Goal: Transaction & Acquisition: Download file/media

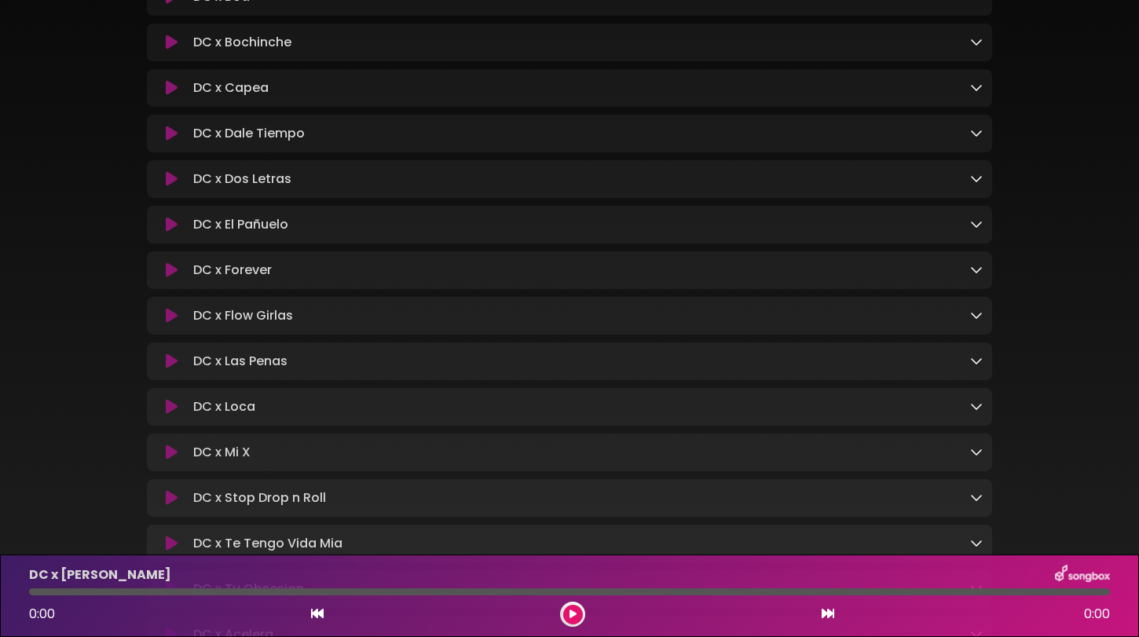
scroll to position [299, 0]
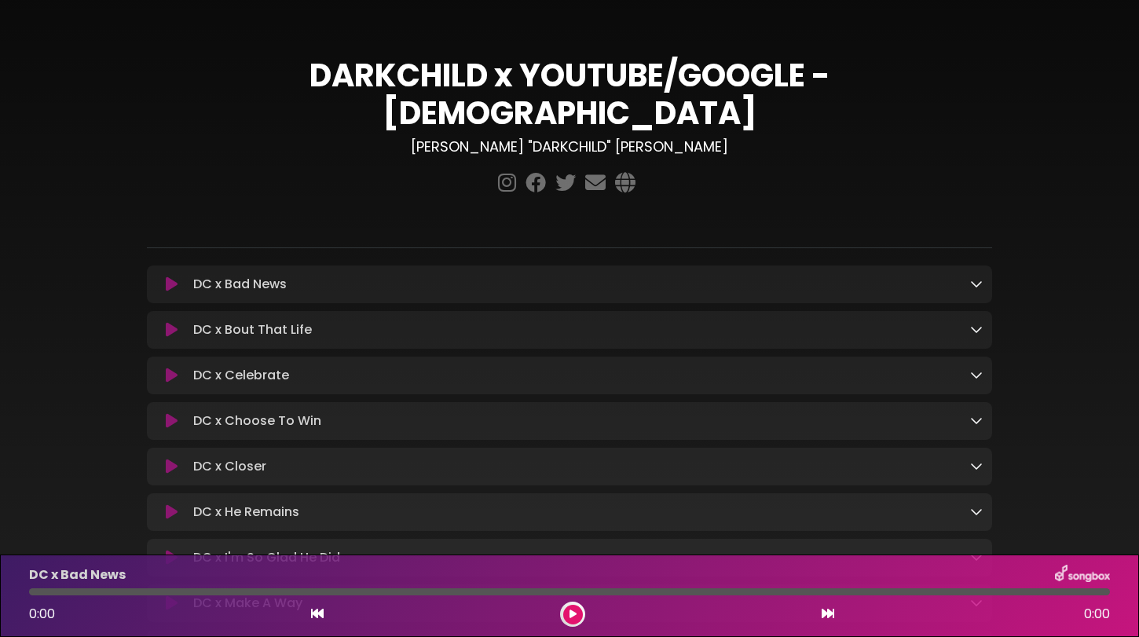
click at [970, 277] on icon at bounding box center [976, 283] width 13 height 13
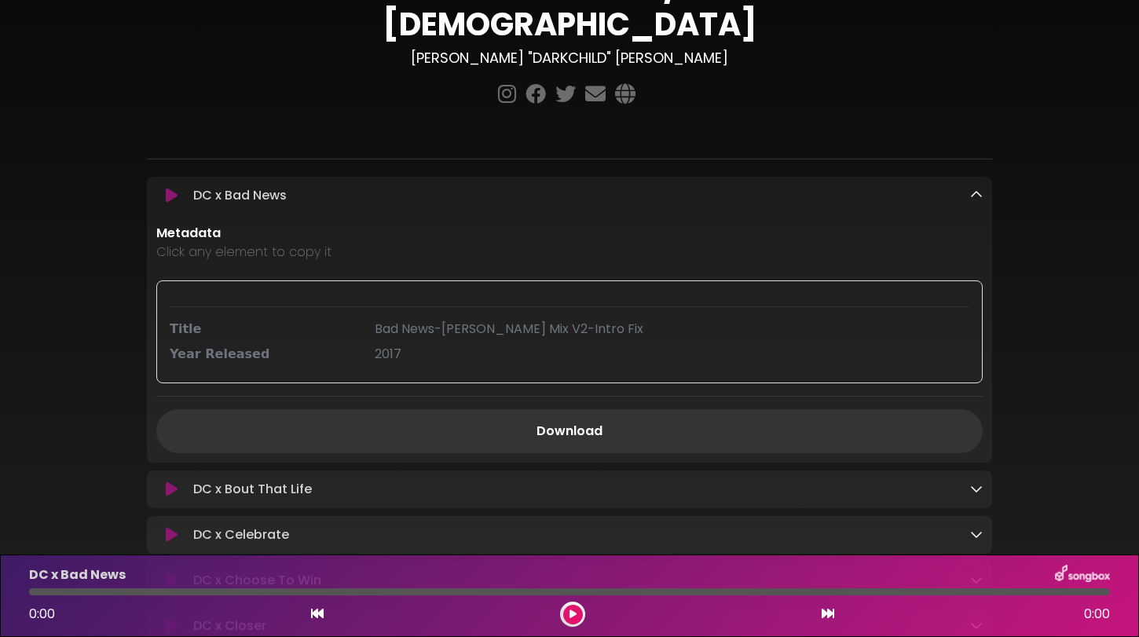
scroll to position [95, 0]
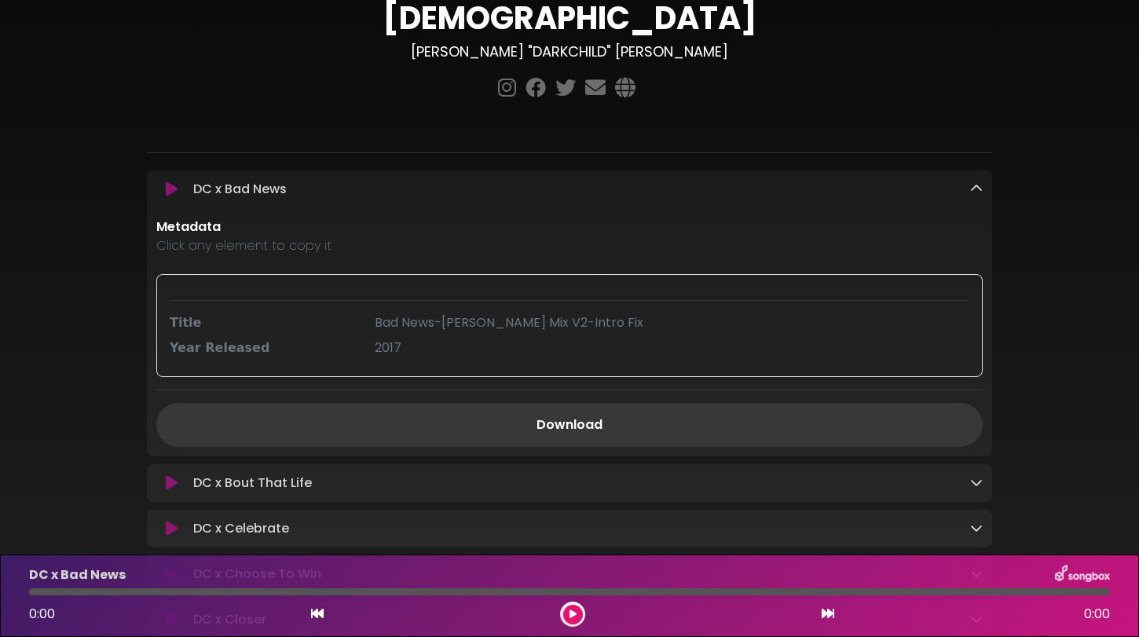
click at [678, 403] on link "Download" at bounding box center [569, 425] width 826 height 44
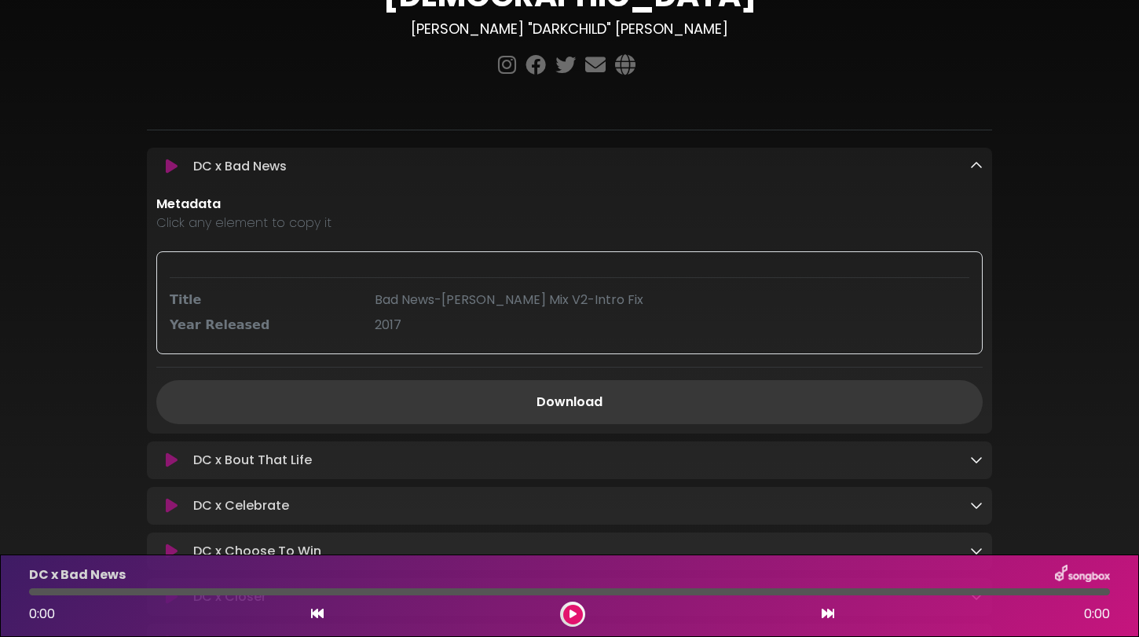
scroll to position [128, 0]
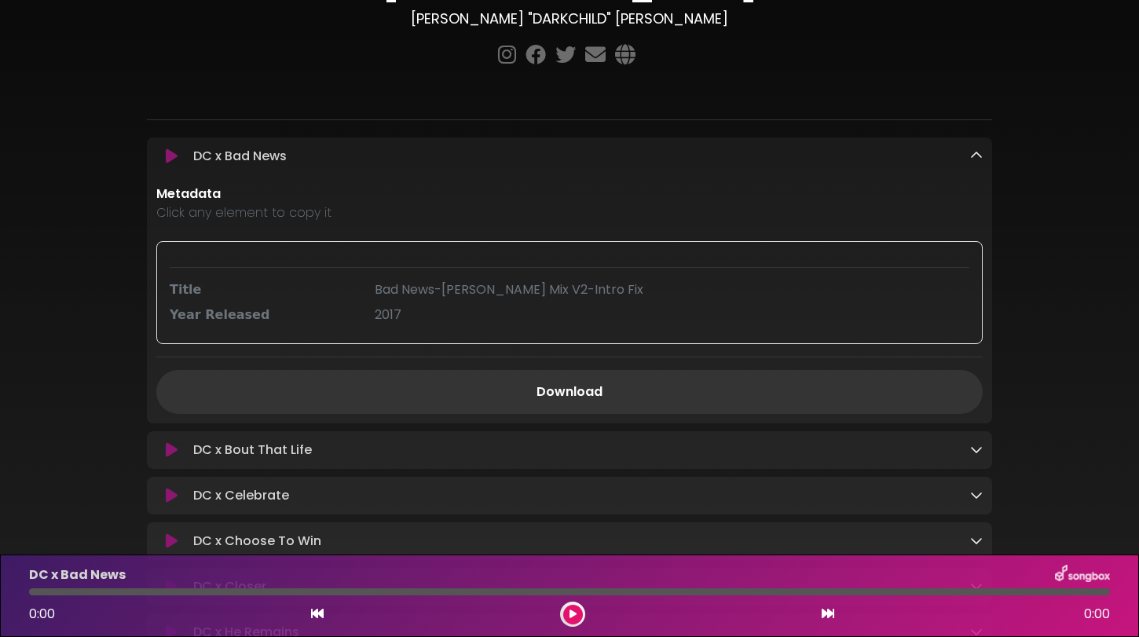
click at [967, 441] on div "DC x Bout That Life Loading Track..." at bounding box center [584, 450] width 795 height 19
click at [974, 443] on icon at bounding box center [976, 449] width 13 height 13
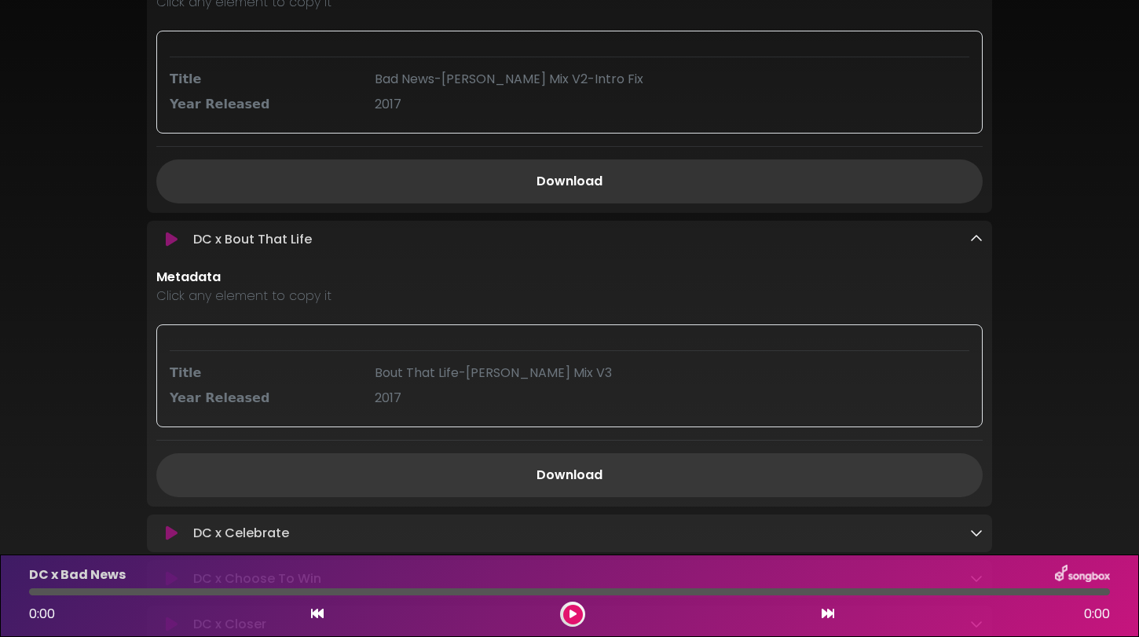
scroll to position [347, 0]
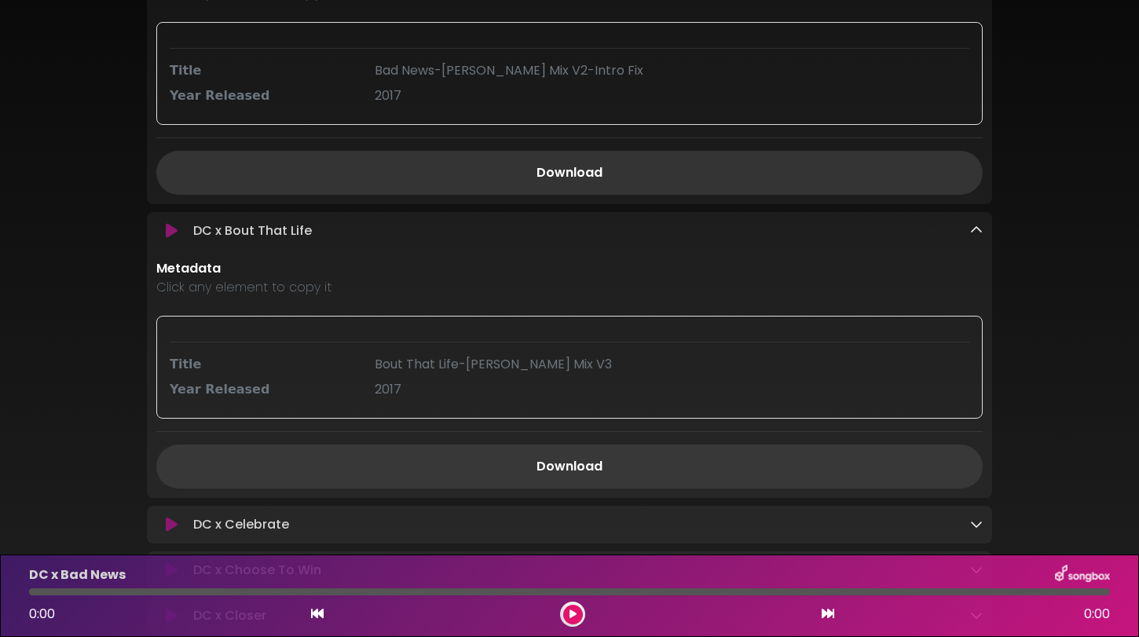
click at [584, 444] on link "Download" at bounding box center [569, 466] width 826 height 44
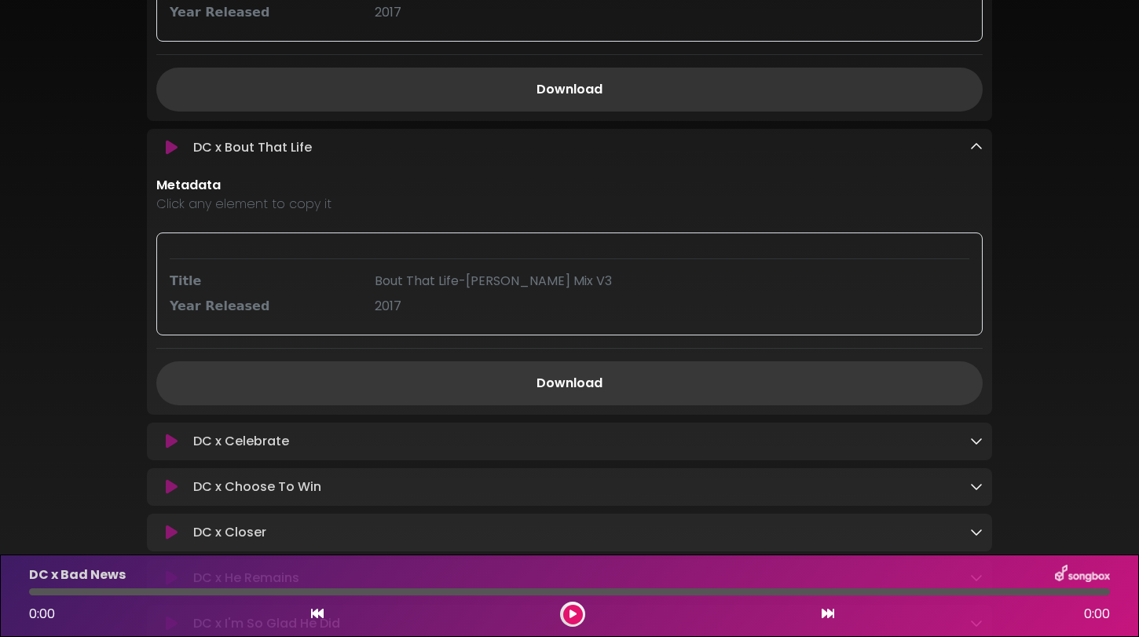
scroll to position [445, 0]
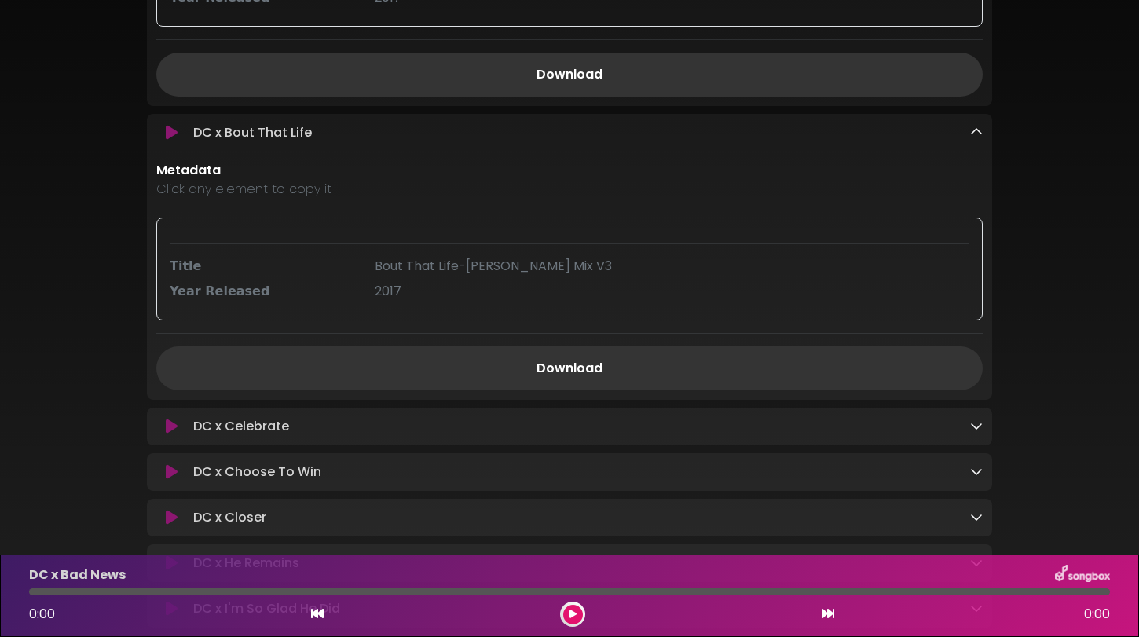
click at [978, 419] on icon at bounding box center [976, 425] width 13 height 13
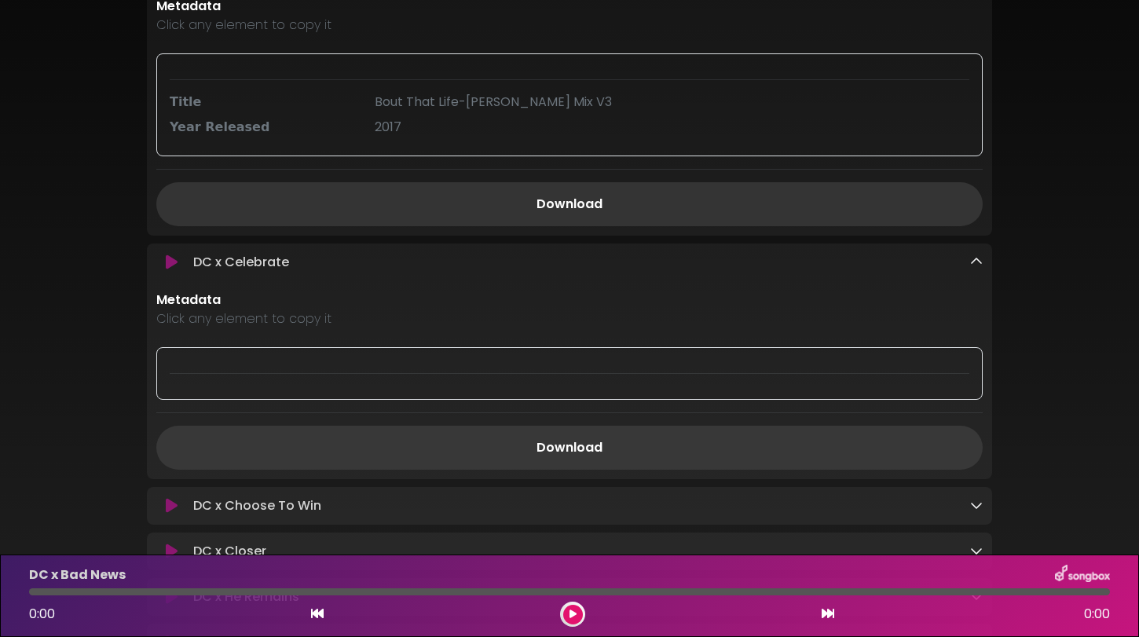
scroll to position [622, 0]
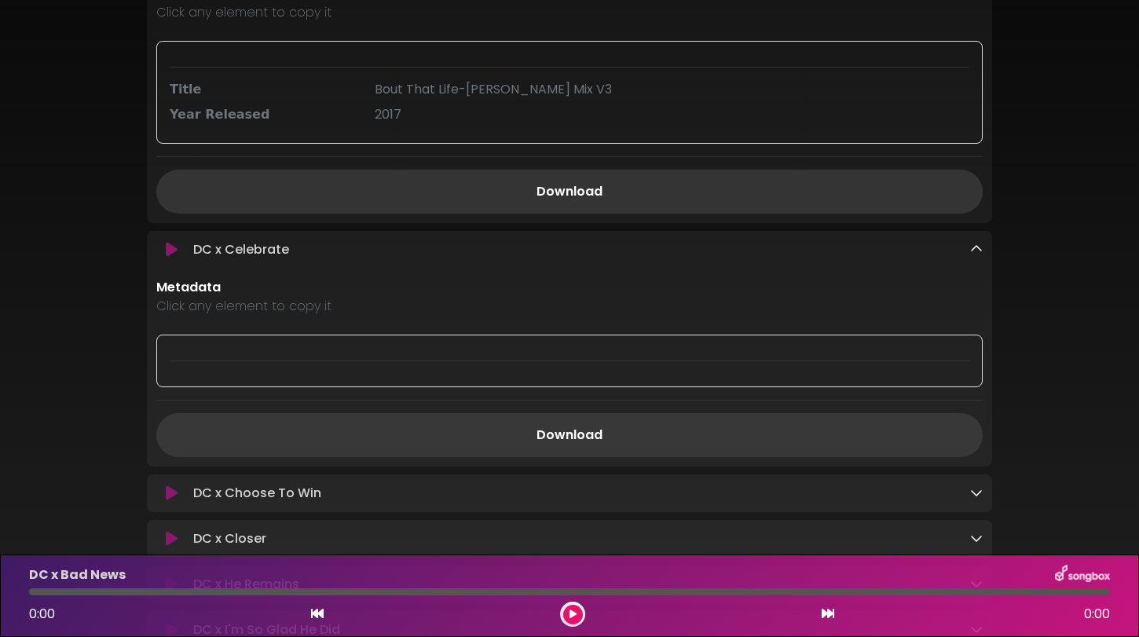
click at [607, 413] on link "Download" at bounding box center [569, 435] width 826 height 44
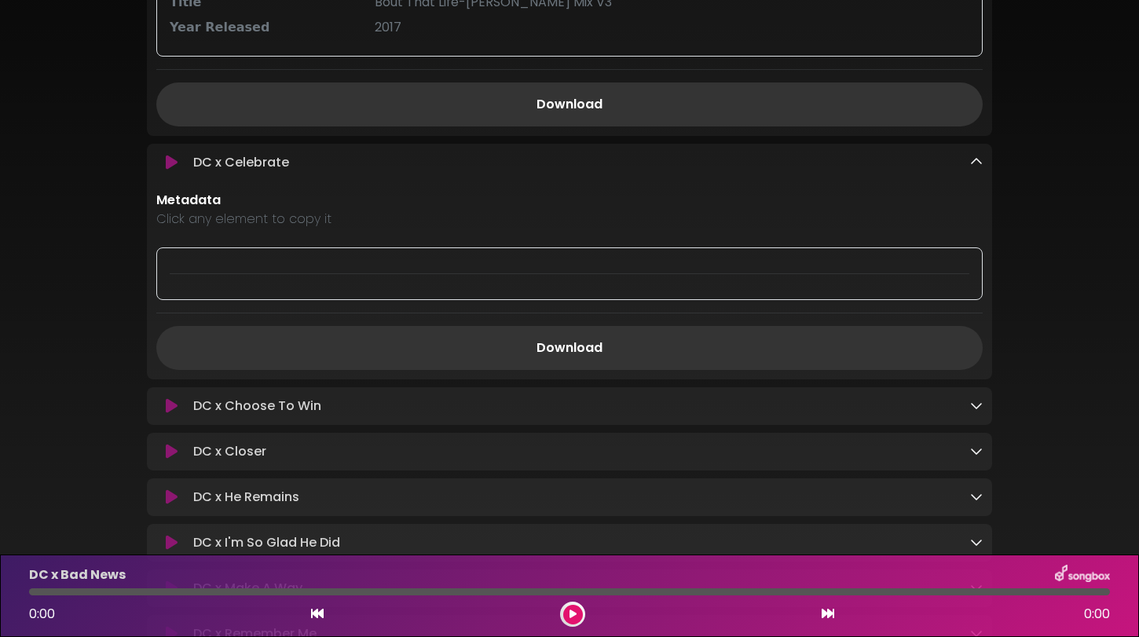
scroll to position [713, 0]
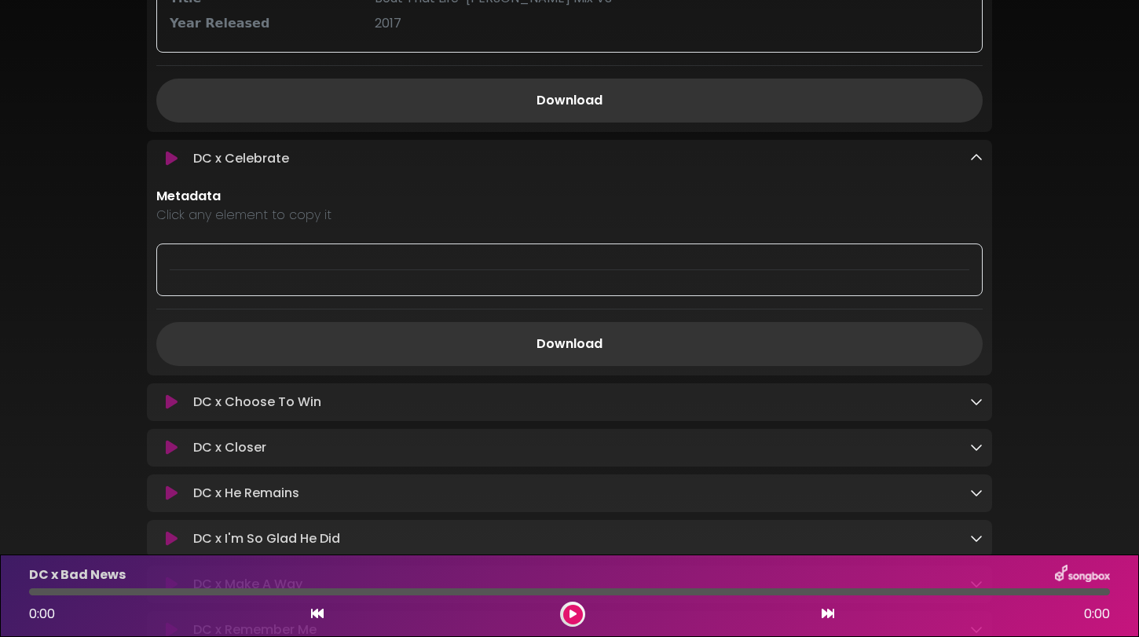
click at [980, 395] on icon at bounding box center [976, 401] width 13 height 13
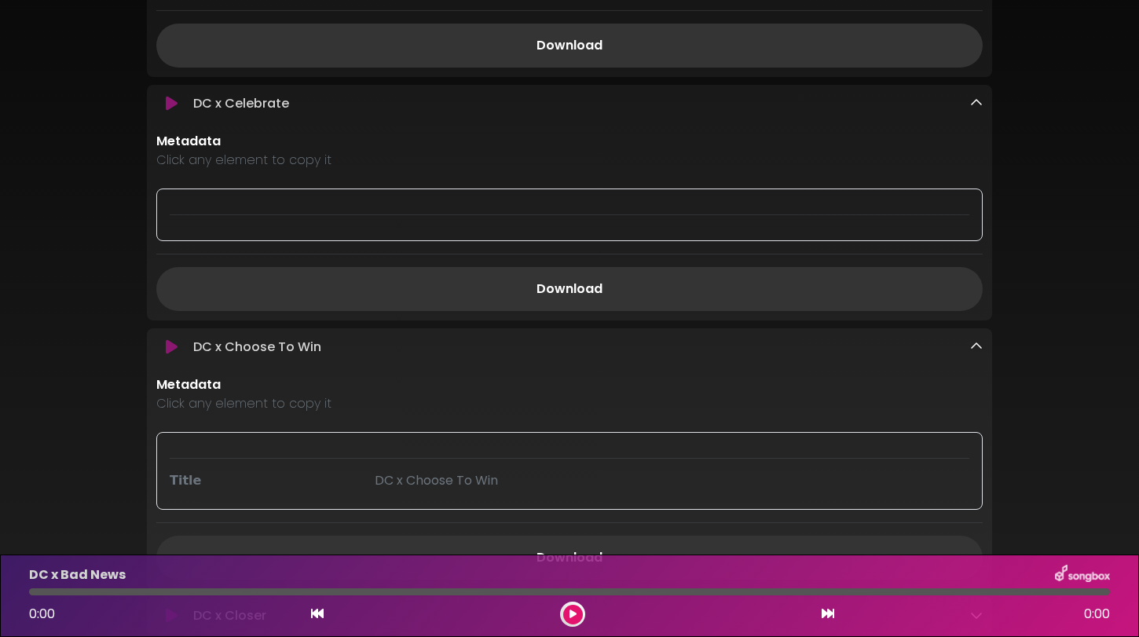
scroll to position [832, 0]
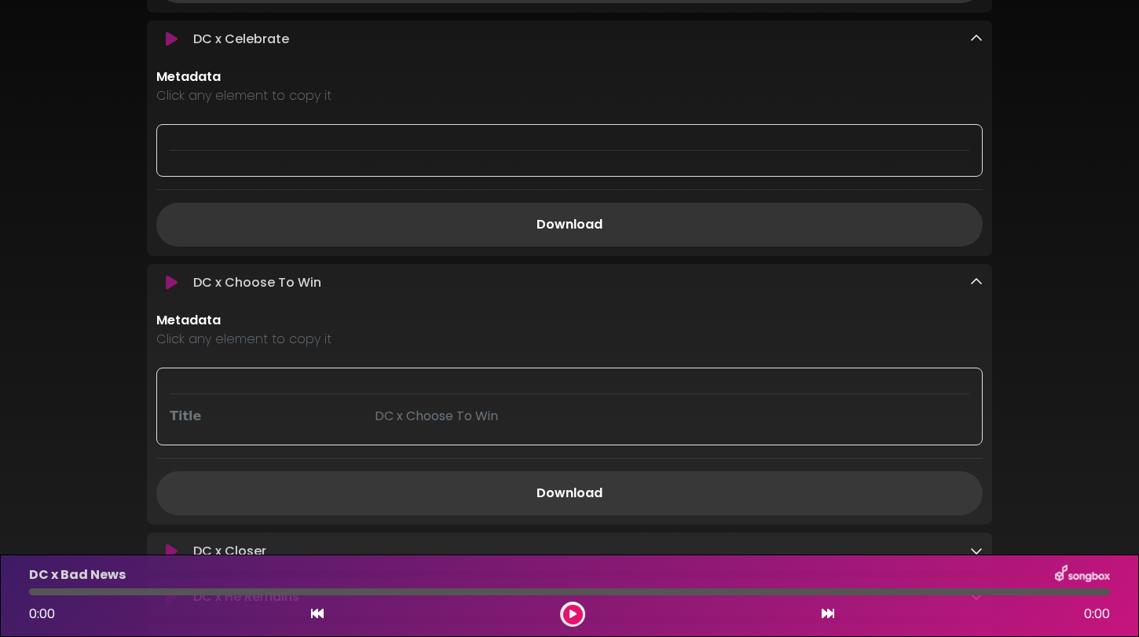
click at [647, 471] on link "Download" at bounding box center [569, 493] width 826 height 44
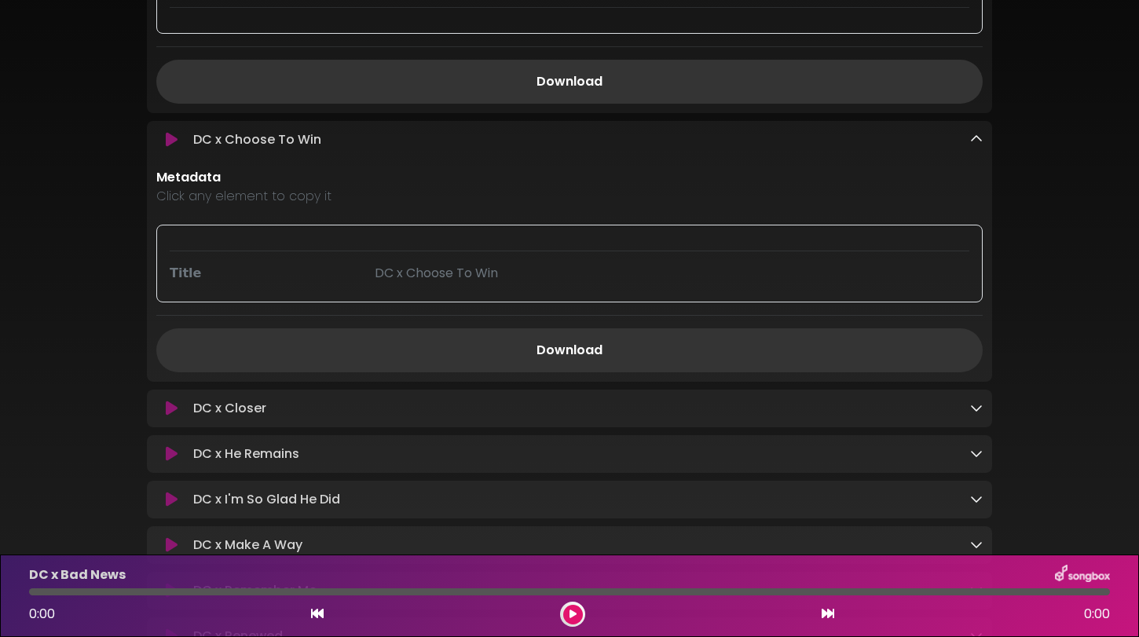
scroll to position [982, 0]
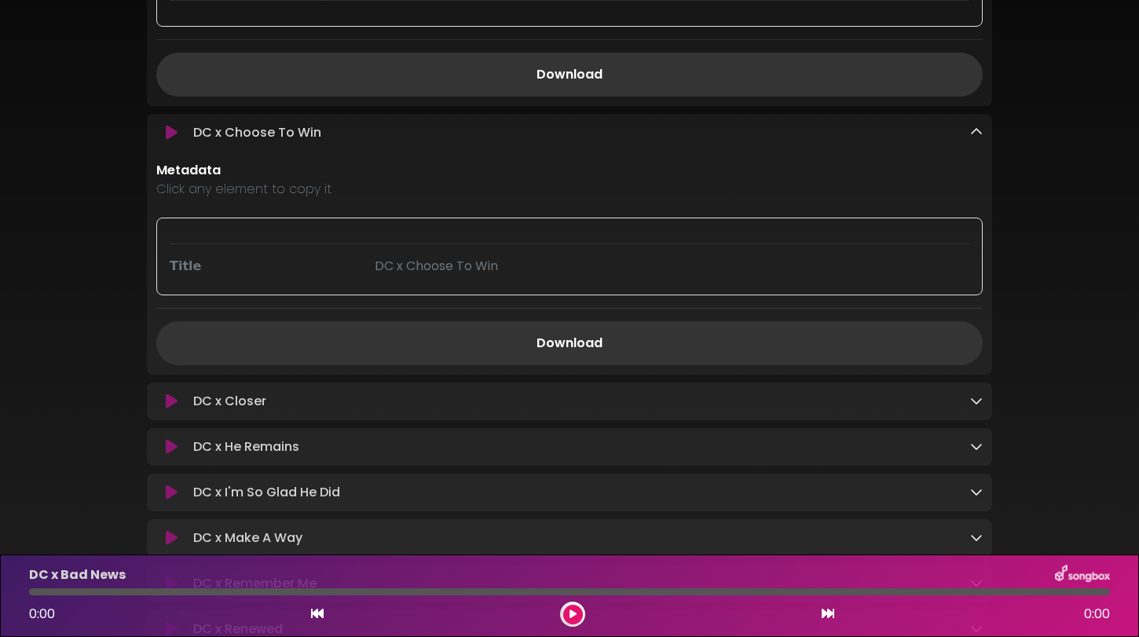
click at [972, 392] on link at bounding box center [976, 401] width 13 height 18
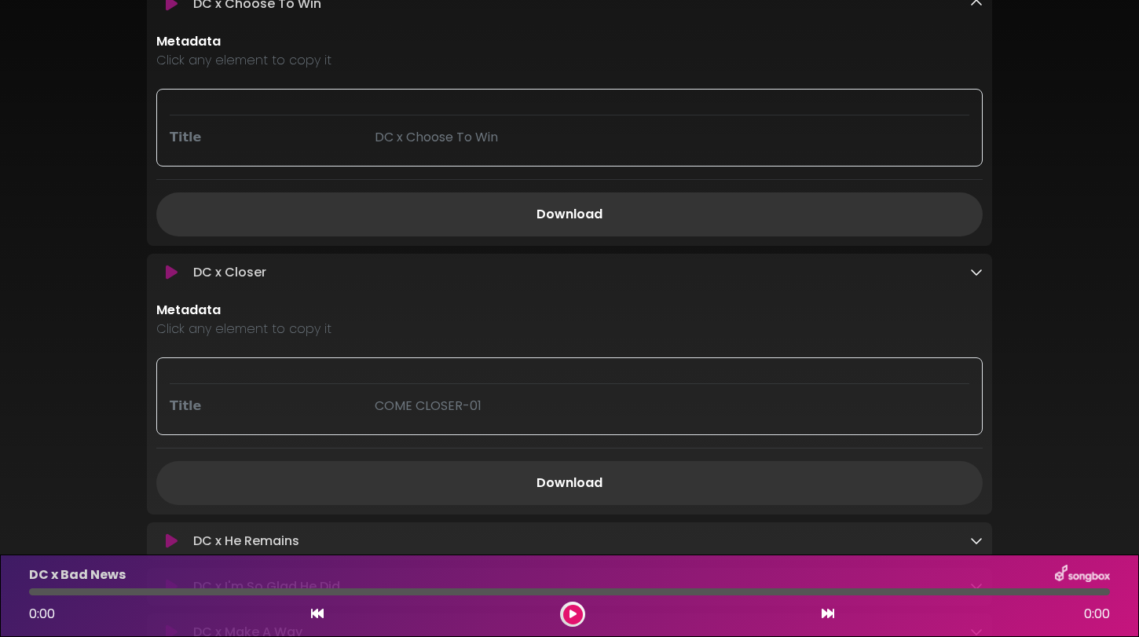
scroll to position [1190, 0]
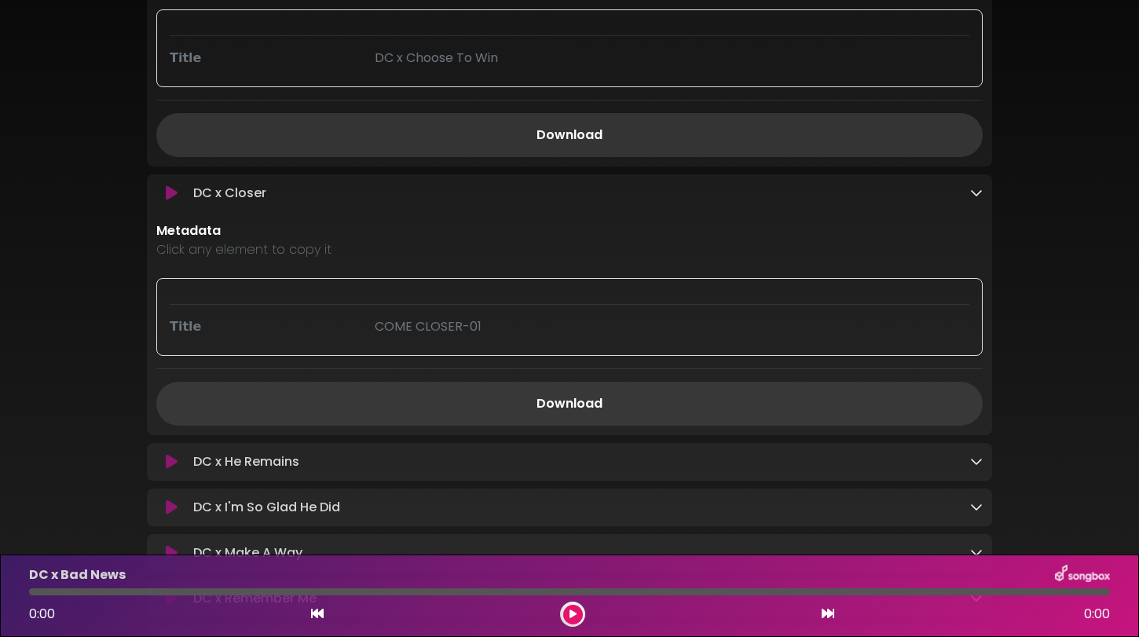
click at [653, 382] on link "Download" at bounding box center [569, 404] width 826 height 44
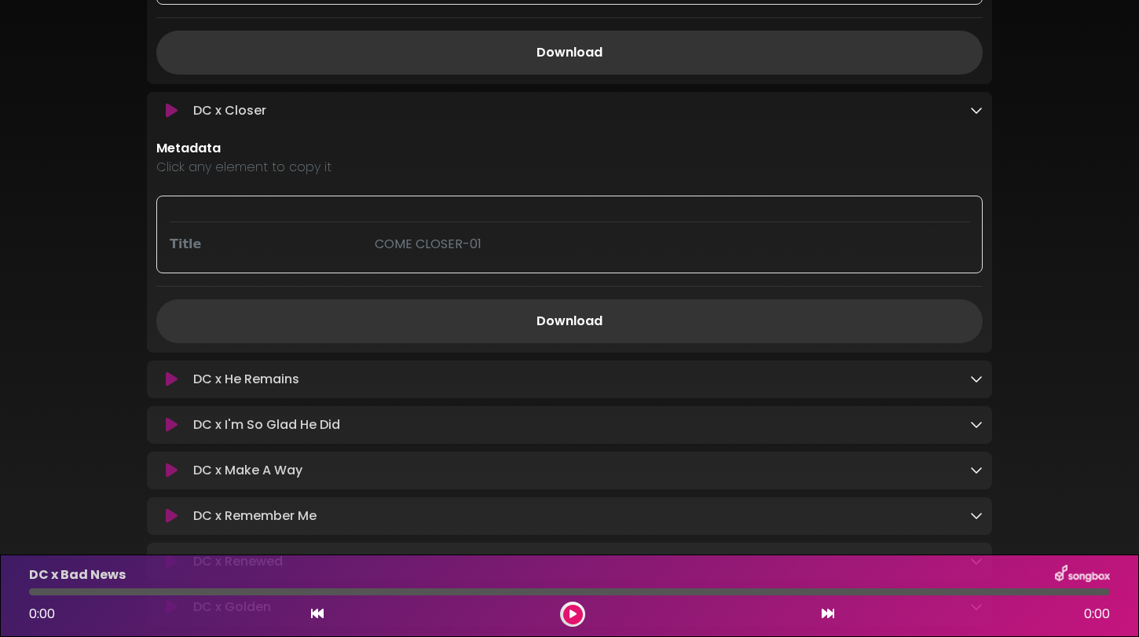
scroll to position [1285, 0]
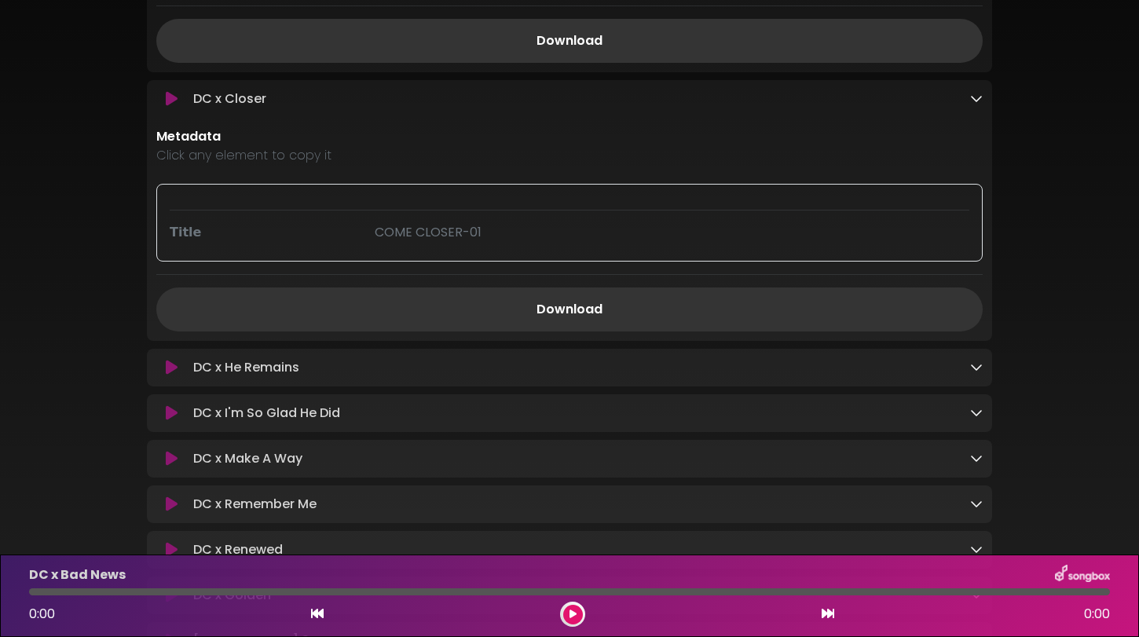
click at [975, 360] on icon at bounding box center [976, 366] width 13 height 13
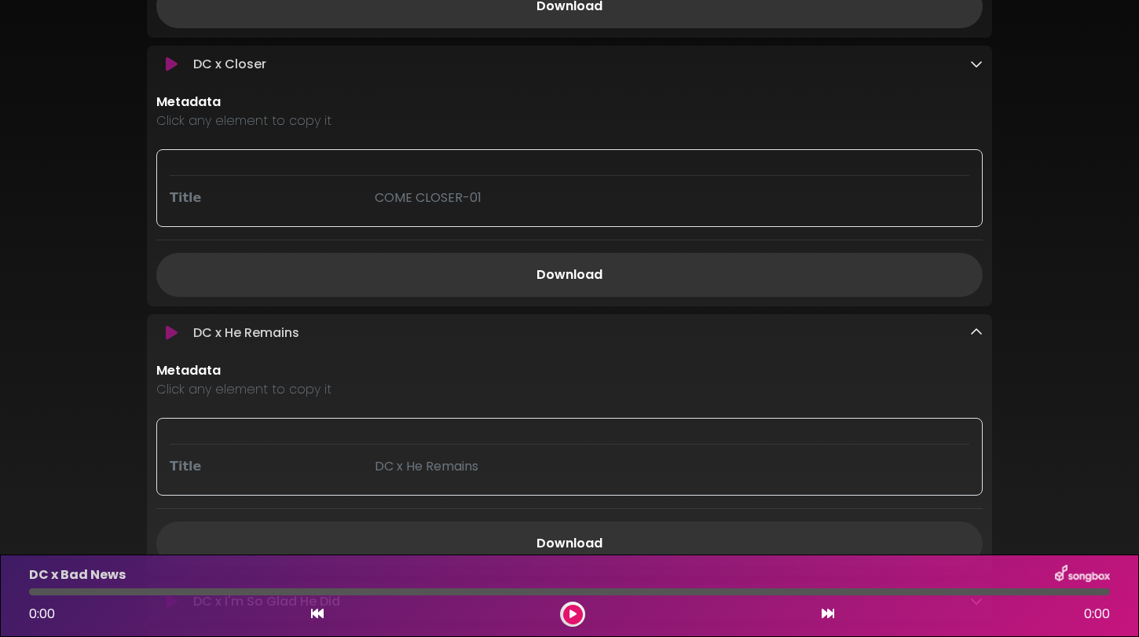
scroll to position [1400, 0]
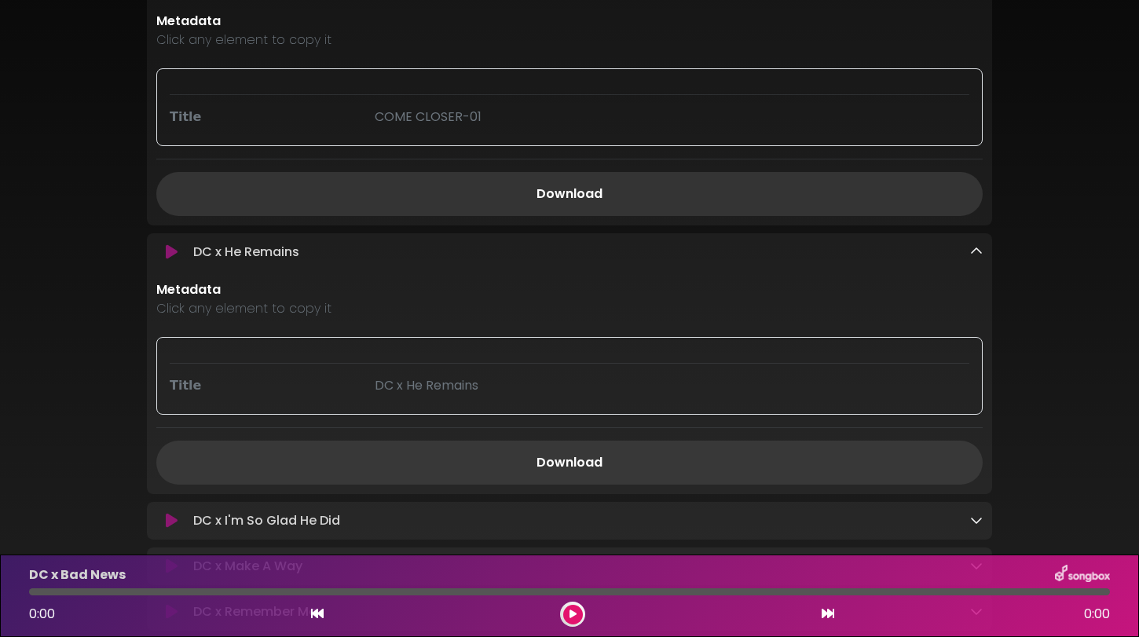
click at [575, 441] on link "Download" at bounding box center [569, 463] width 826 height 44
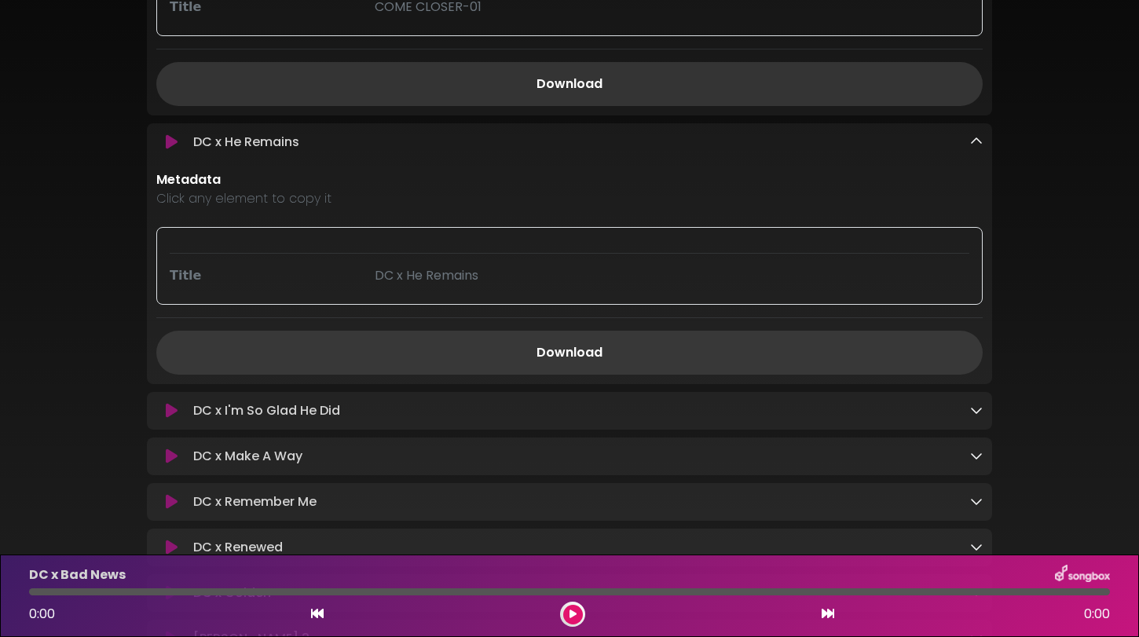
scroll to position [1582, 0]
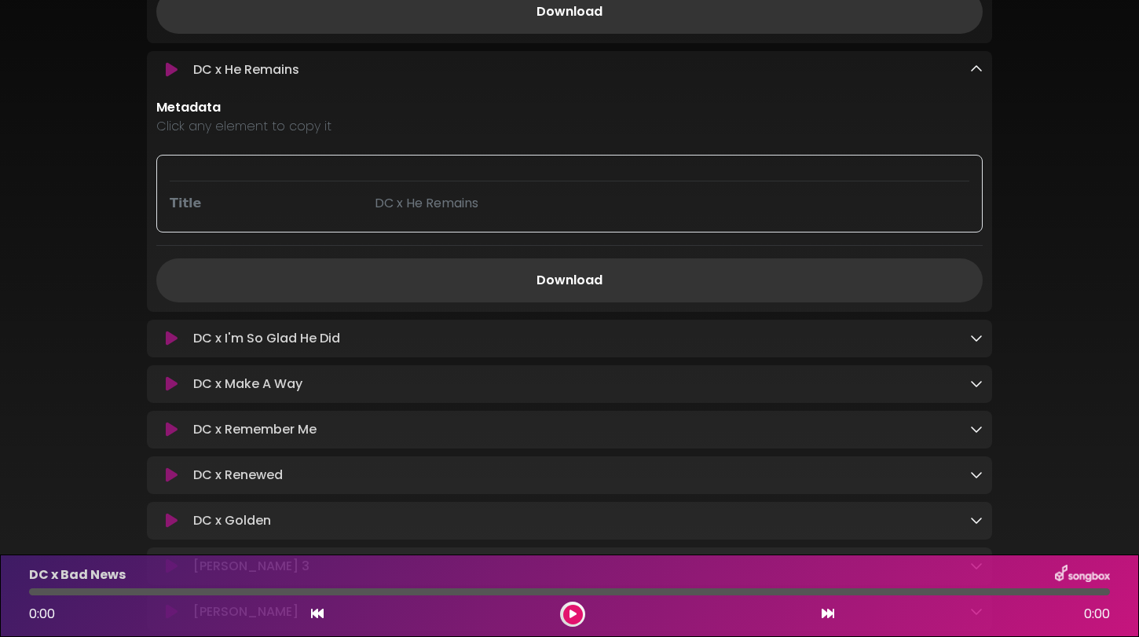
click at [975, 331] on icon at bounding box center [976, 337] width 13 height 13
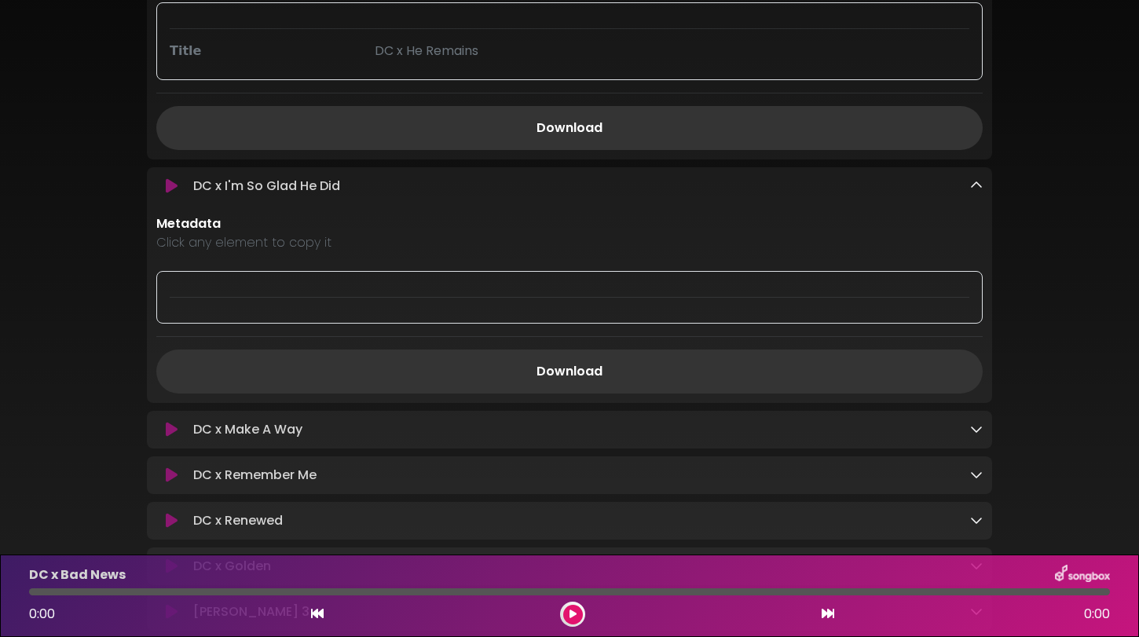
scroll to position [1756, 0]
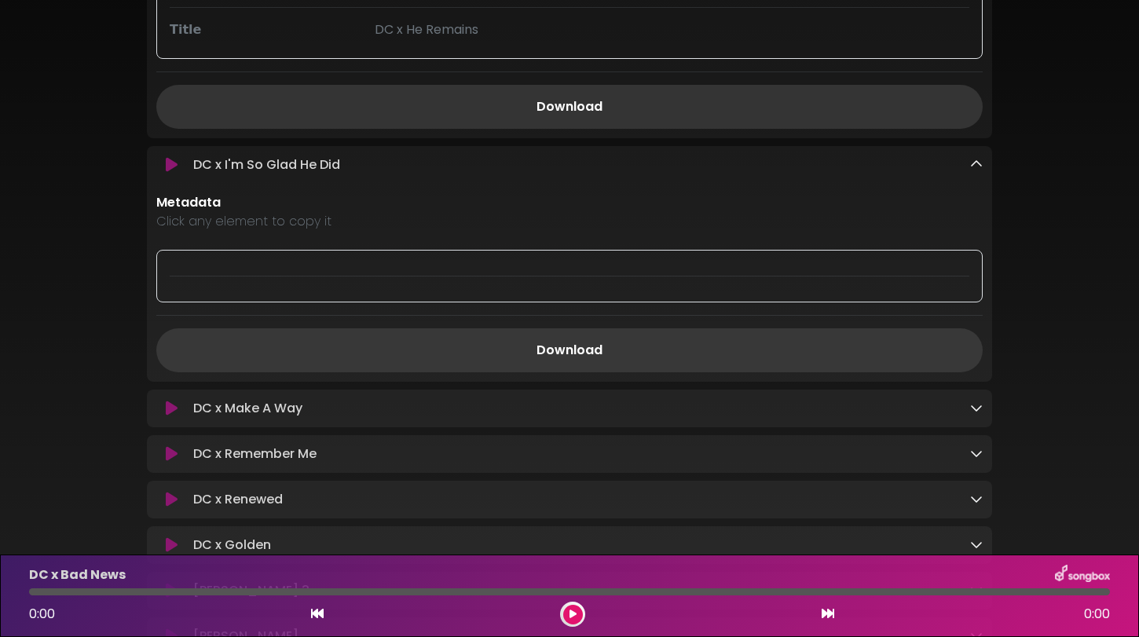
click at [589, 328] on link "Download" at bounding box center [569, 350] width 826 height 44
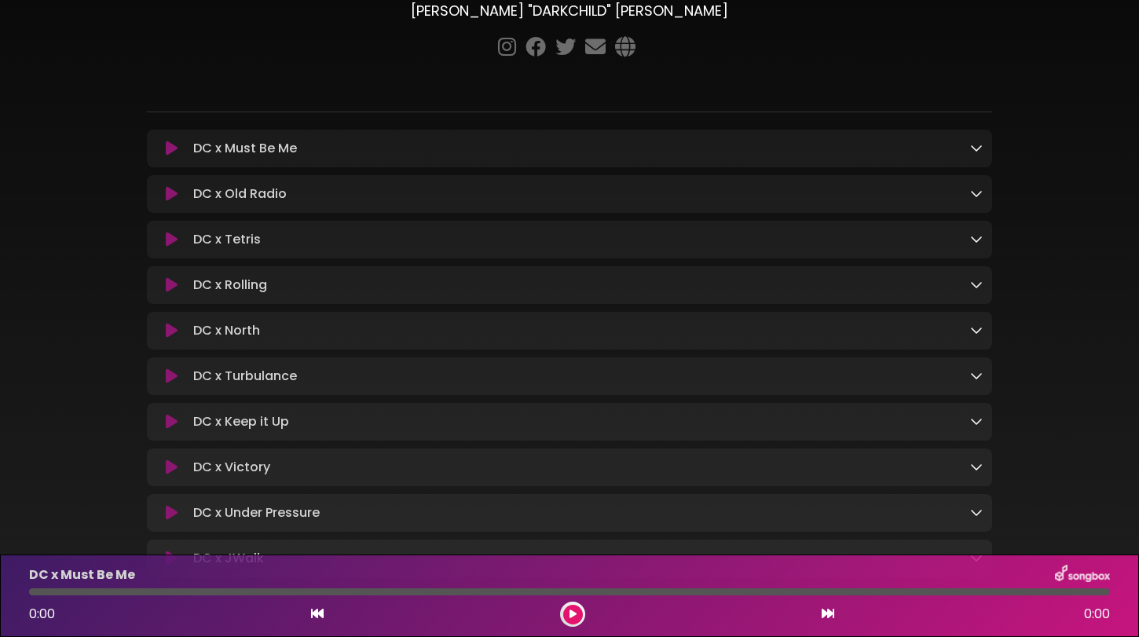
scroll to position [100, 0]
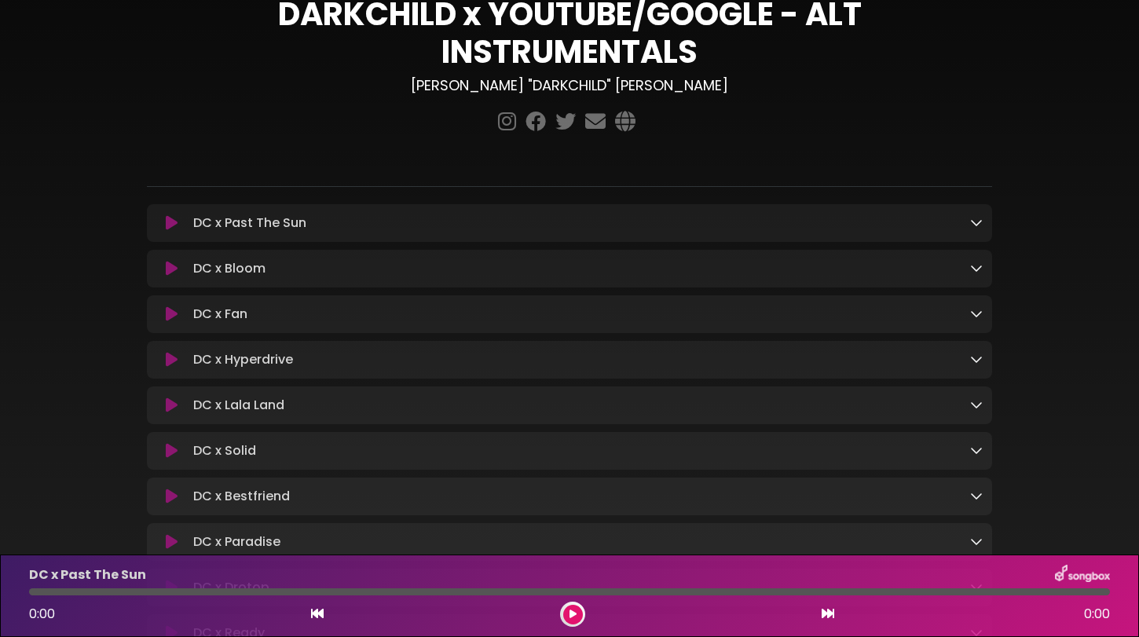
scroll to position [53, 0]
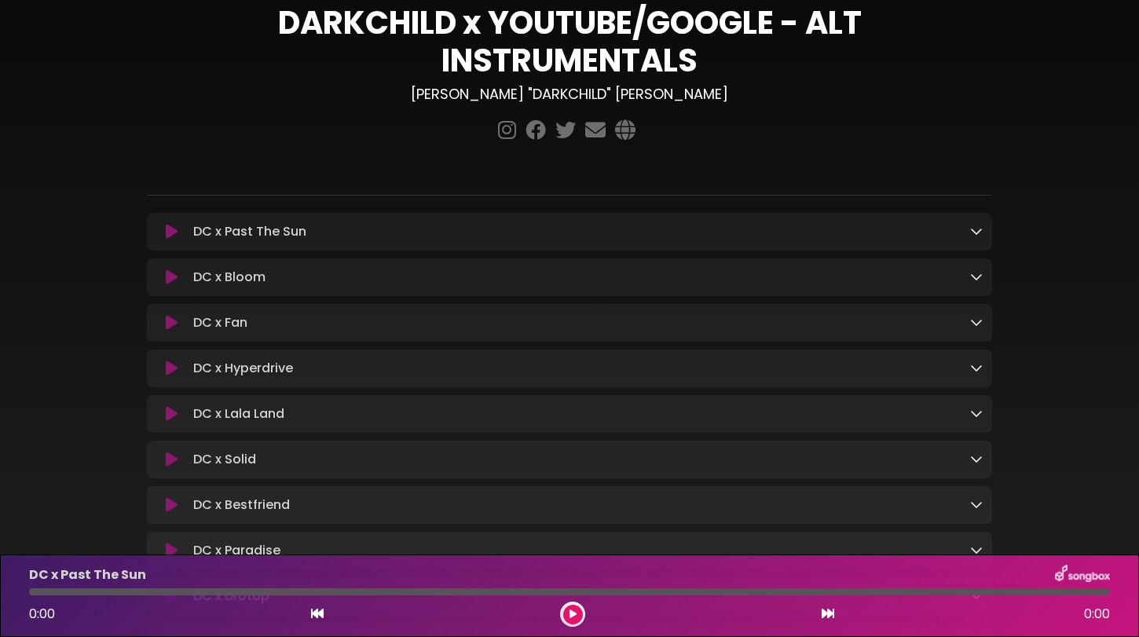
click at [766, 31] on h1 "DARKCHILD x YOUTUBE/GOOGLE - ALT INSTRUMENTALS" at bounding box center [569, 41] width 845 height 75
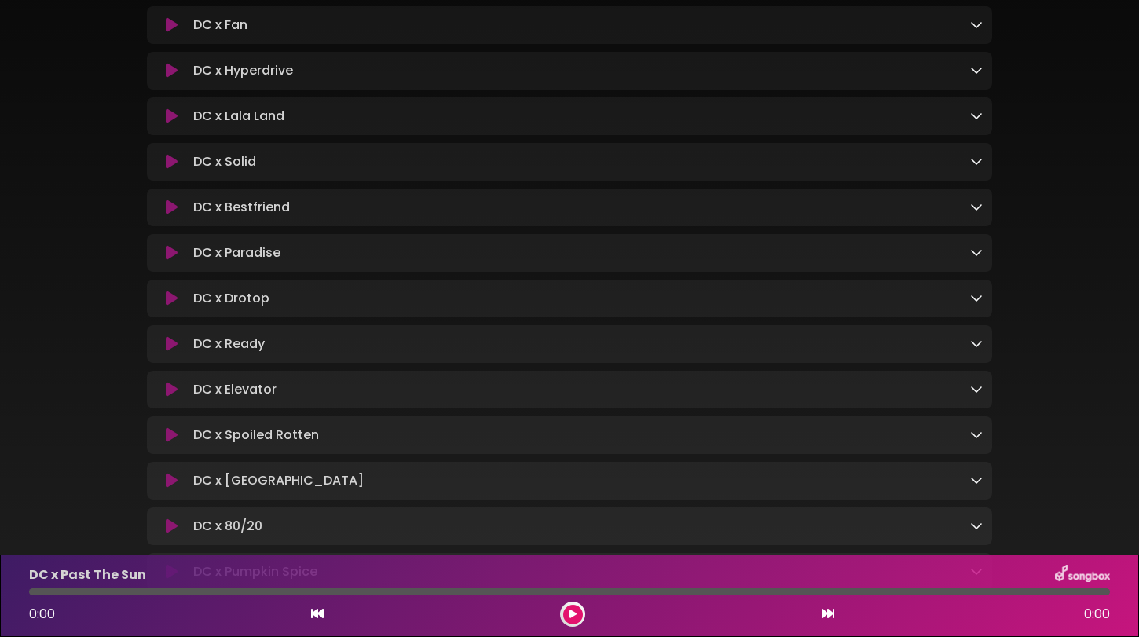
scroll to position [342, 0]
